Goal: Check status: Check status

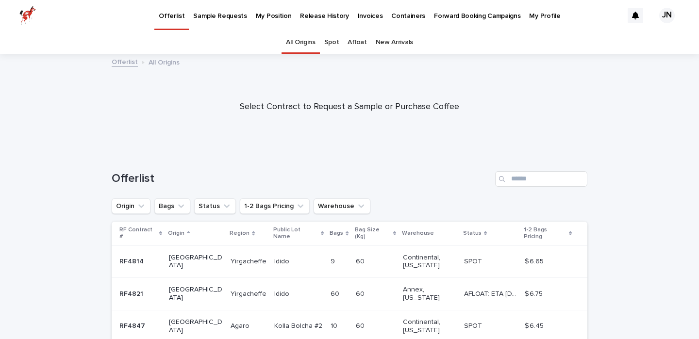
click at [268, 16] on p "My Position" at bounding box center [274, 10] width 36 height 20
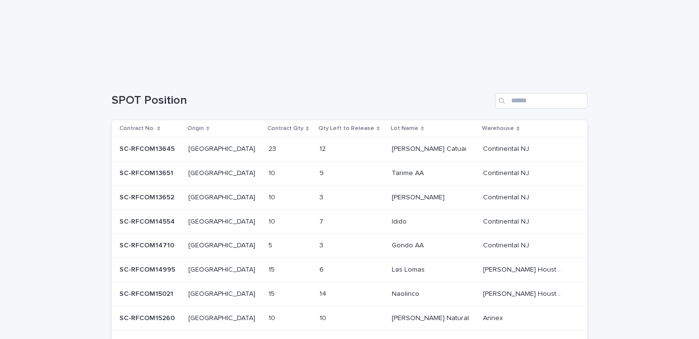
scroll to position [176, 0]
click at [268, 224] on p at bounding box center [288, 221] width 40 height 8
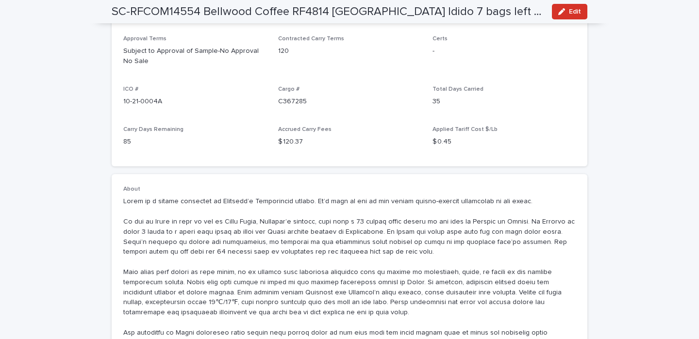
scroll to position [419, 0]
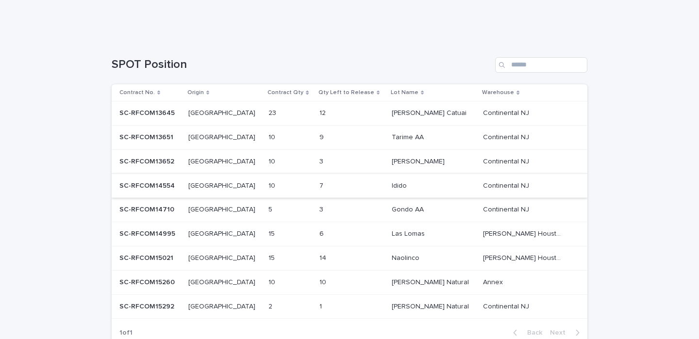
scroll to position [217, 0]
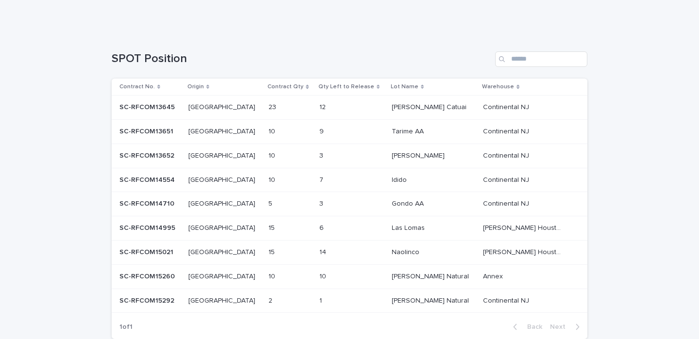
click at [220, 208] on p "[GEOGRAPHIC_DATA]" at bounding box center [222, 203] width 69 height 10
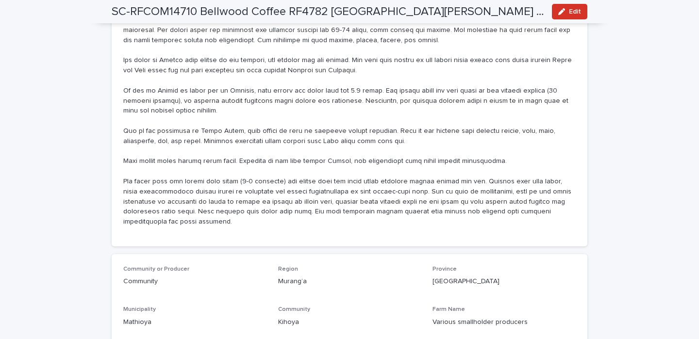
scroll to position [771, 0]
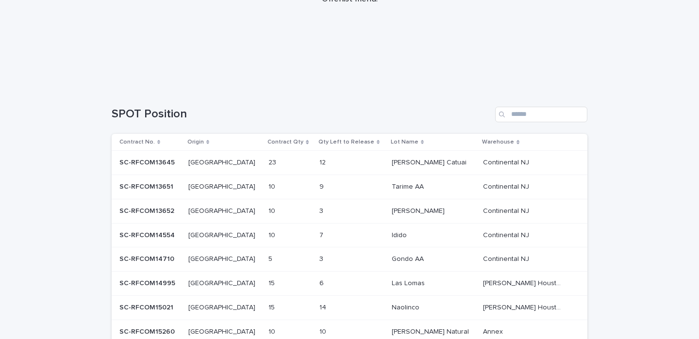
scroll to position [273, 0]
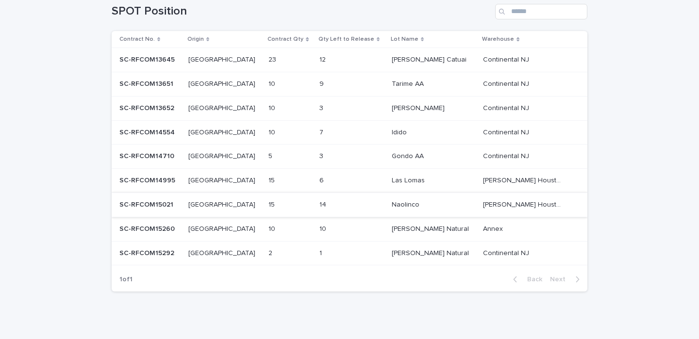
scroll to position [273, 0]
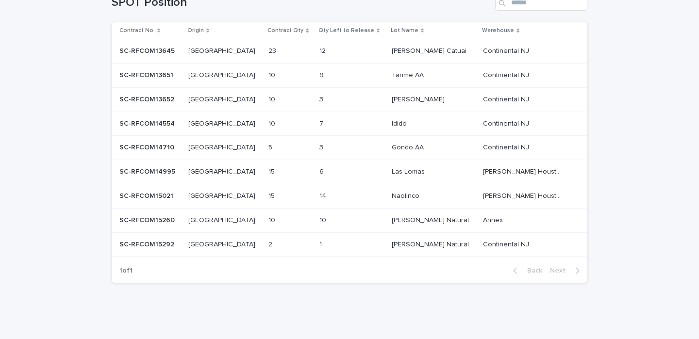
click at [232, 196] on p at bounding box center [224, 196] width 73 height 8
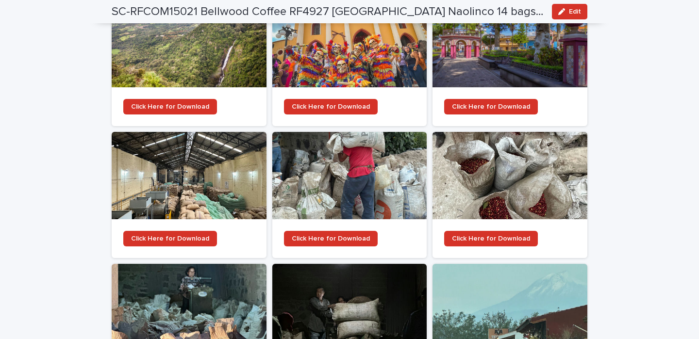
scroll to position [1300, 0]
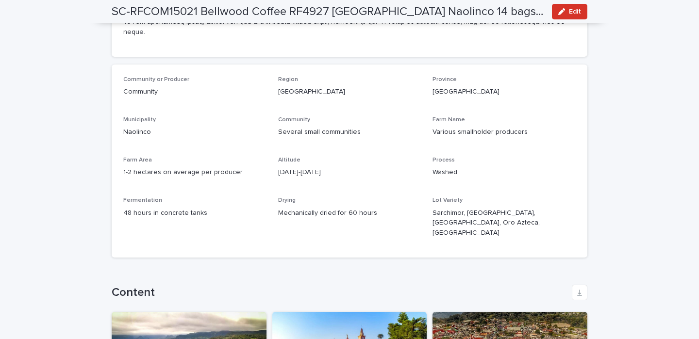
scroll to position [751, 0]
